Goal: Task Accomplishment & Management: Manage account settings

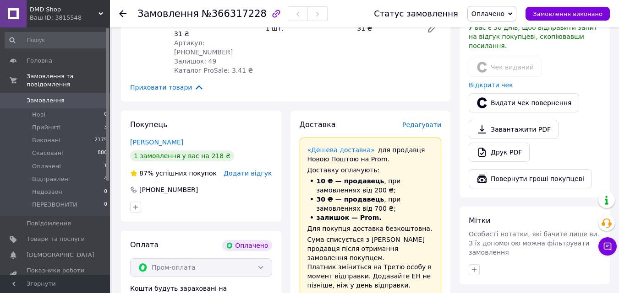
scroll to position [275, 0]
click at [56, 97] on span "Замовлення" at bounding box center [46, 101] width 38 height 8
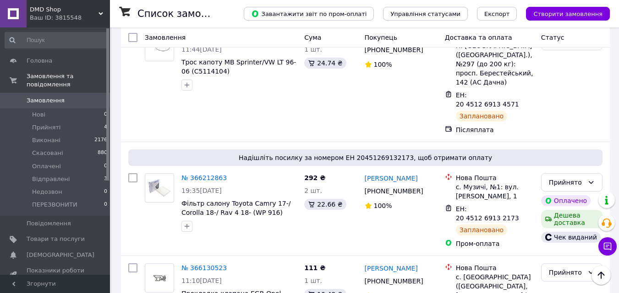
scroll to position [137, 0]
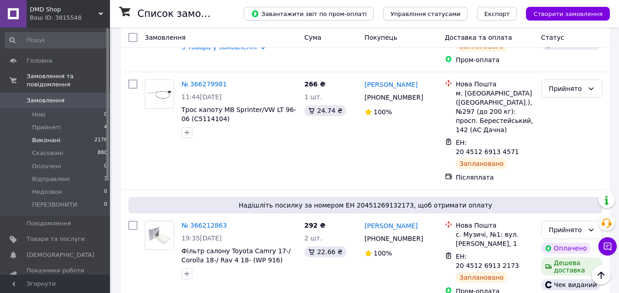
click at [55, 136] on span "Виконані" at bounding box center [46, 140] width 28 height 8
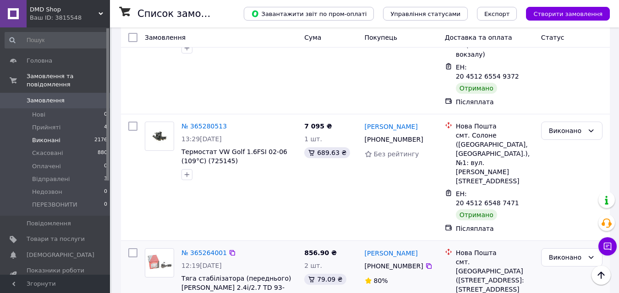
scroll to position [229, 0]
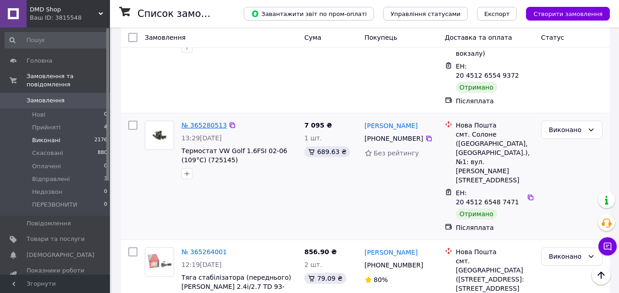
click at [202, 122] on link "№ 365280513" at bounding box center [203, 125] width 45 height 7
